Goal: Navigation & Orientation: Find specific page/section

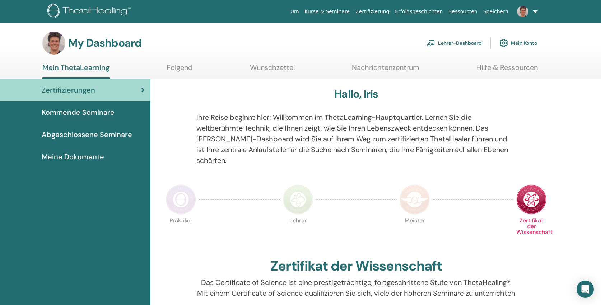
click at [460, 44] on link "Lehrer-Dashboard" at bounding box center [453, 43] width 55 height 16
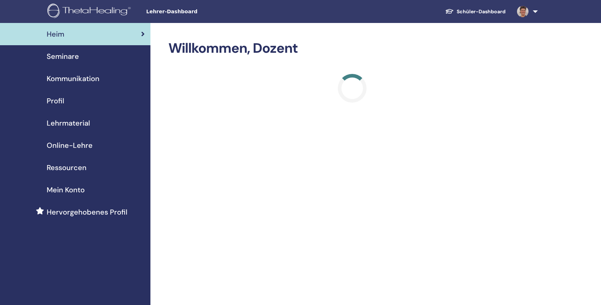
click at [87, 146] on span "Online-Lehre" at bounding box center [70, 145] width 46 height 11
